Goal: Transaction & Acquisition: Download file/media

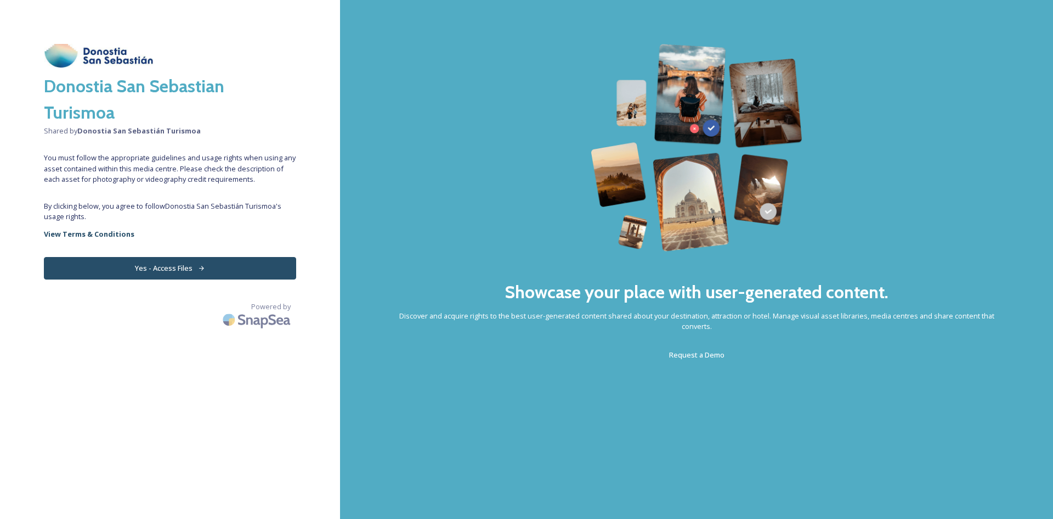
click at [212, 264] on button "Yes - Access Files" at bounding box center [170, 268] width 252 height 22
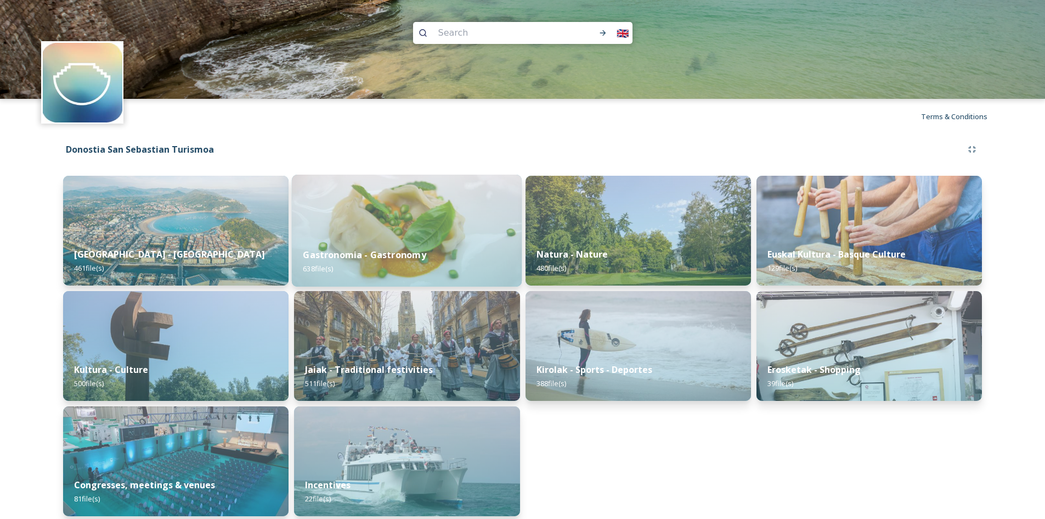
click at [395, 243] on div "Gastronomia - Gastronomy 638 file(s)" at bounding box center [407, 261] width 230 height 50
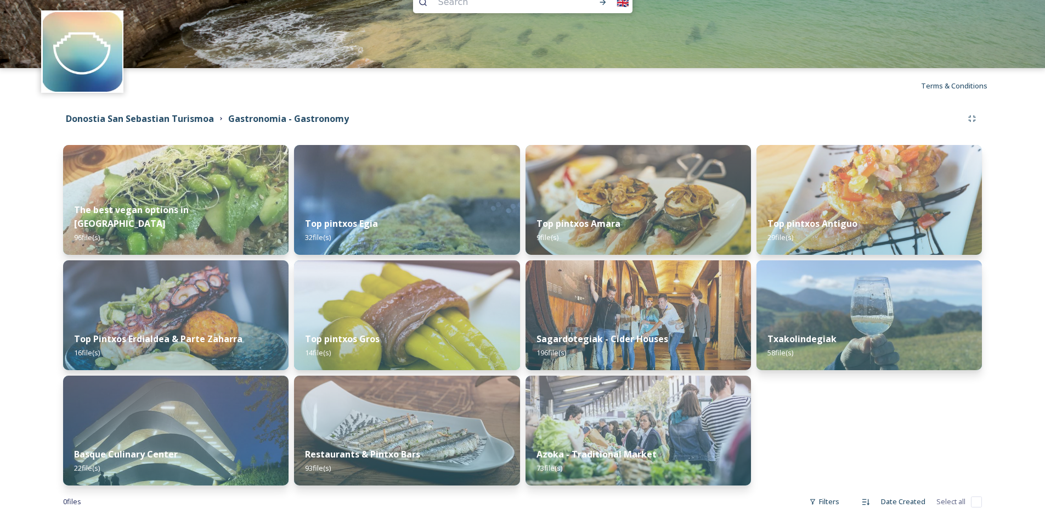
scroll to position [48, 0]
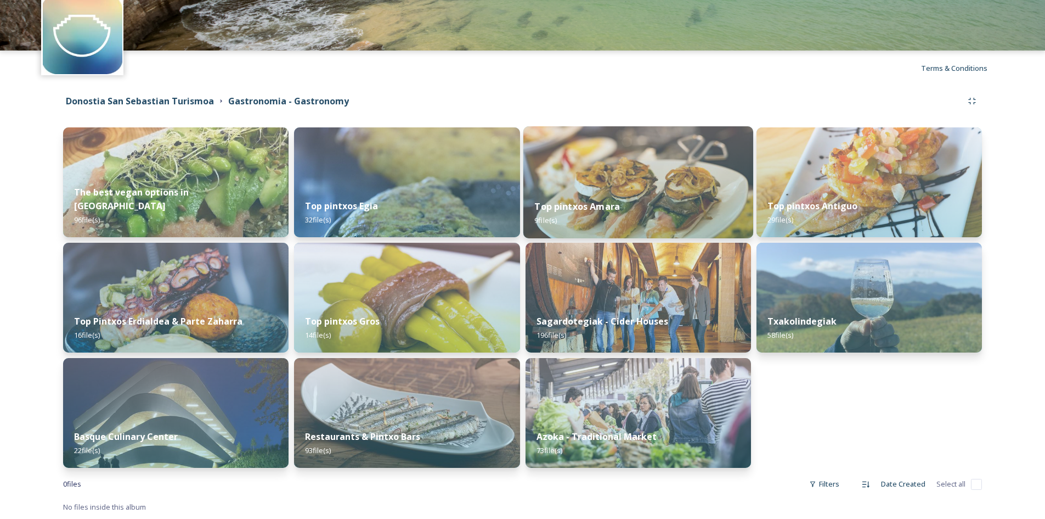
click at [649, 171] on img at bounding box center [638, 182] width 230 height 112
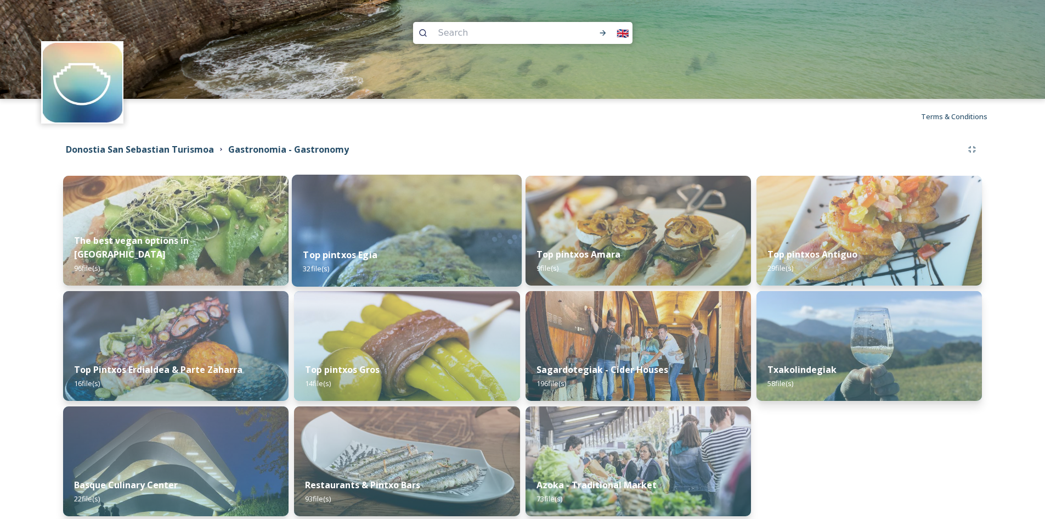
click at [391, 222] on img at bounding box center [407, 230] width 230 height 112
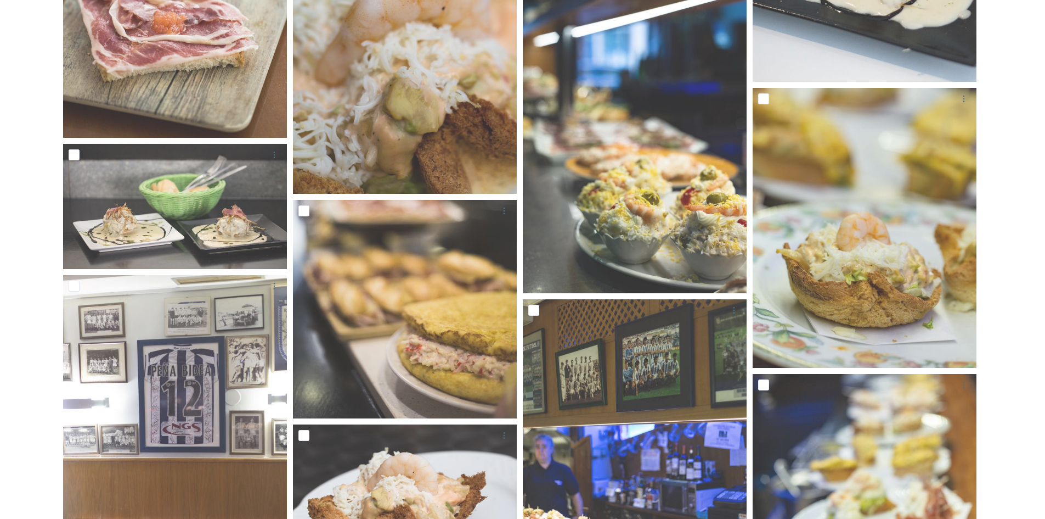
scroll to position [639, 0]
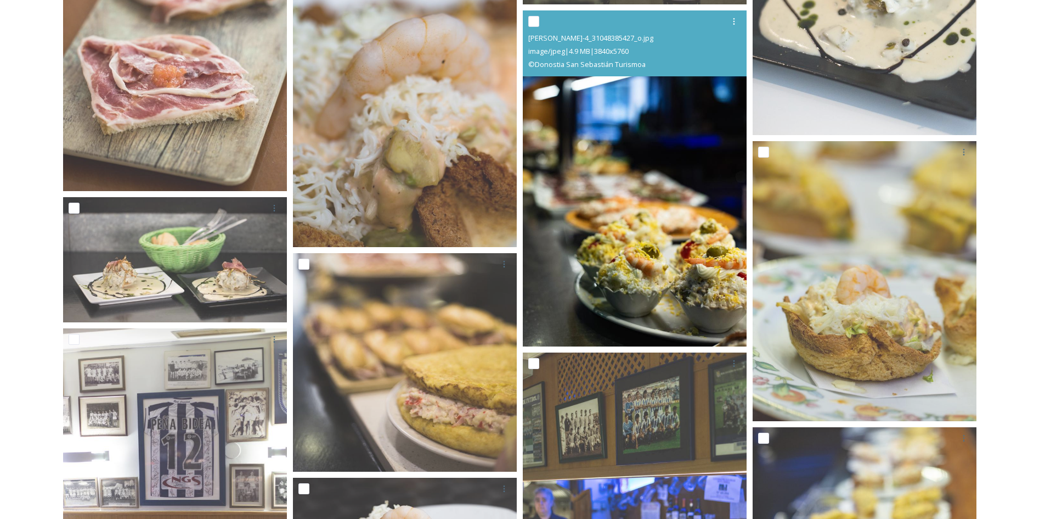
click at [613, 178] on img at bounding box center [635, 178] width 224 height 336
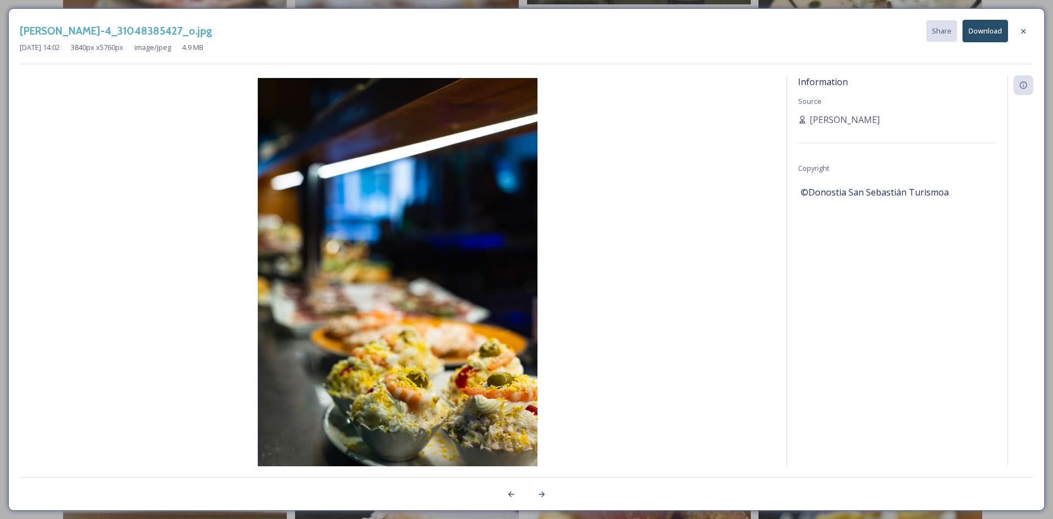
click at [982, 39] on button "Download" at bounding box center [986, 31] width 46 height 22
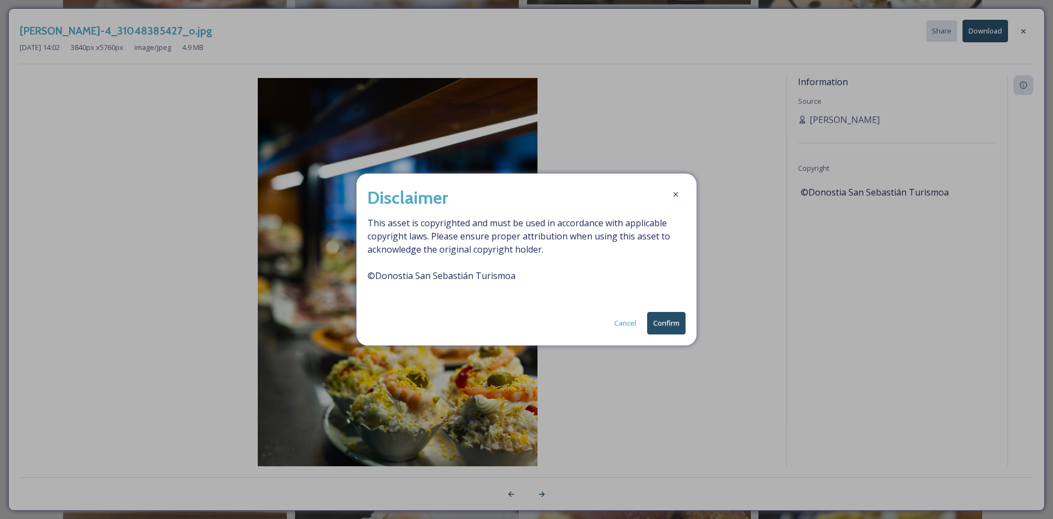
click at [665, 323] on button "Confirm" at bounding box center [666, 323] width 38 height 22
